Goal: Task Accomplishment & Management: Use online tool/utility

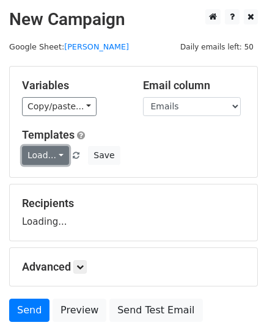
click at [40, 155] on link "Load..." at bounding box center [45, 155] width 47 height 19
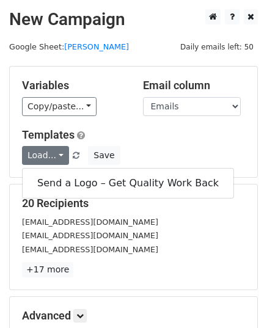
click at [120, 133] on h5 "Templates" at bounding box center [133, 134] width 223 height 13
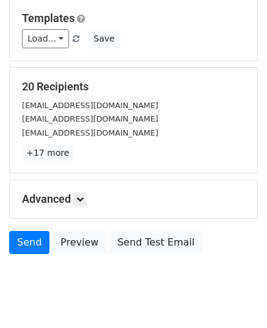
scroll to position [122, 0]
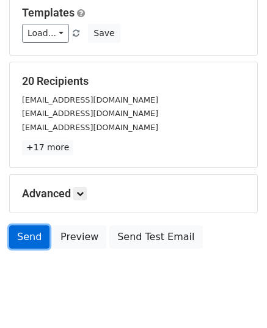
click at [27, 242] on link "Send" at bounding box center [29, 236] width 40 height 23
